Goal: Information Seeking & Learning: Learn about a topic

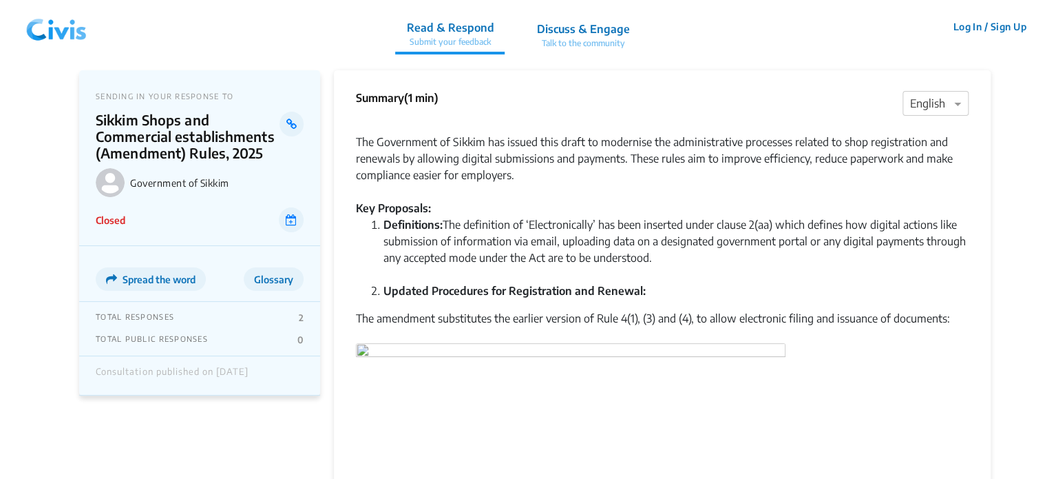
click at [61, 26] on img at bounding box center [57, 26] width 72 height 41
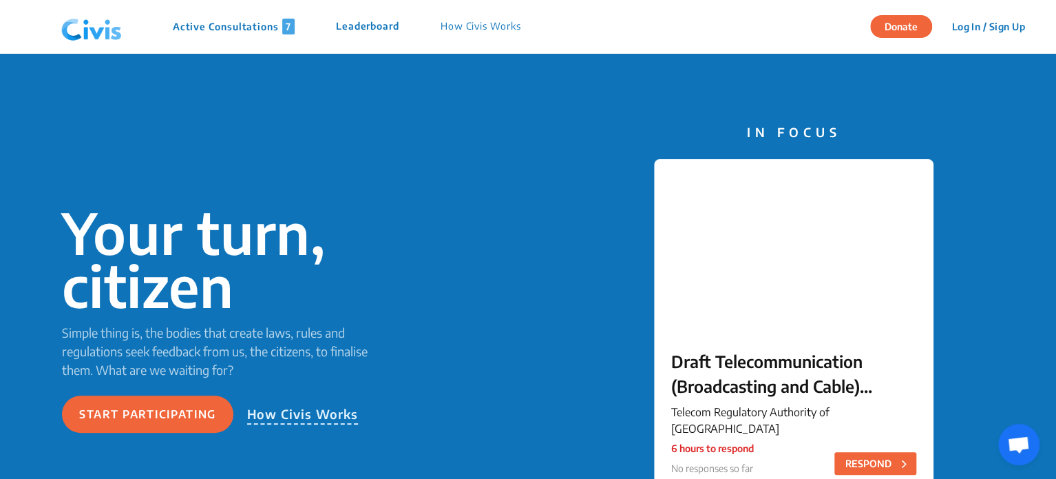
click at [171, 27] on div "Active Consultations 7 Leaderboard How Civis Works" at bounding box center [347, 27] width 390 height 16
click at [214, 21] on p "Active Consultations 7" at bounding box center [234, 27] width 122 height 16
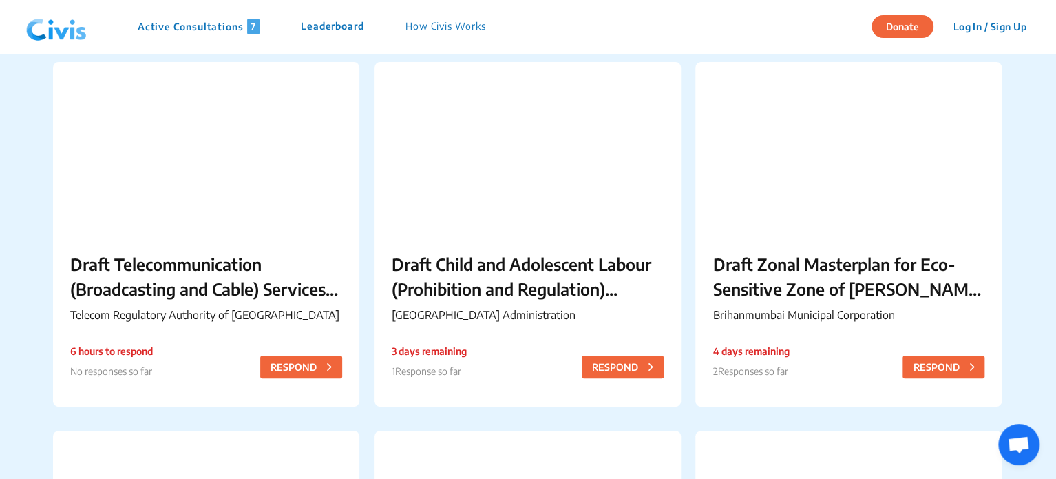
scroll to position [115, 0]
click at [435, 198] on div at bounding box center [528, 147] width 306 height 172
